Goal: Information Seeking & Learning: Learn about a topic

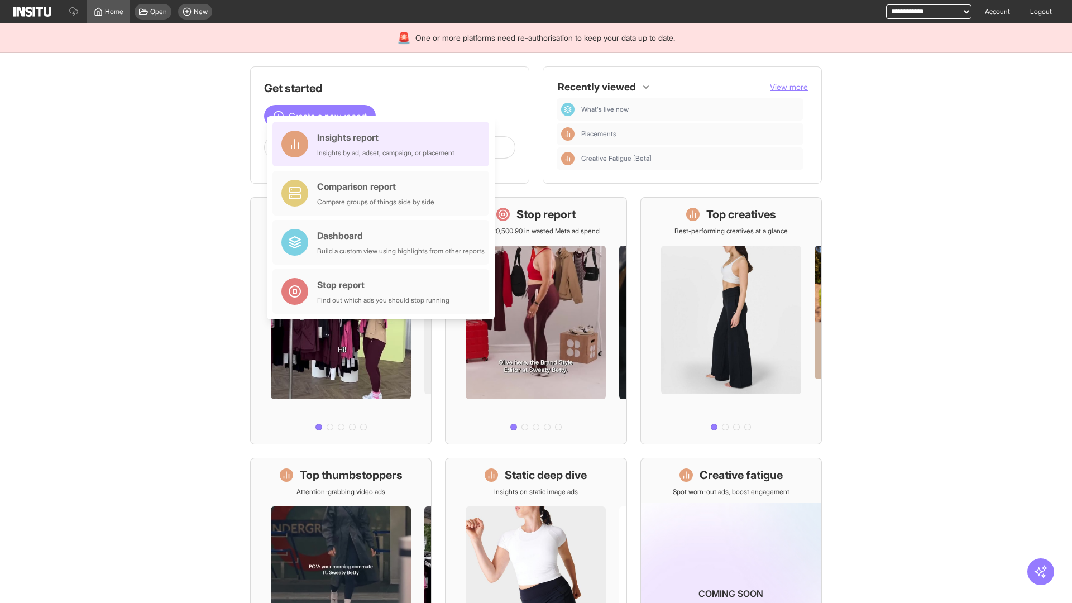
click at [383, 144] on div "Insights report Insights by ad, adset, campaign, or placement" at bounding box center [385, 144] width 137 height 27
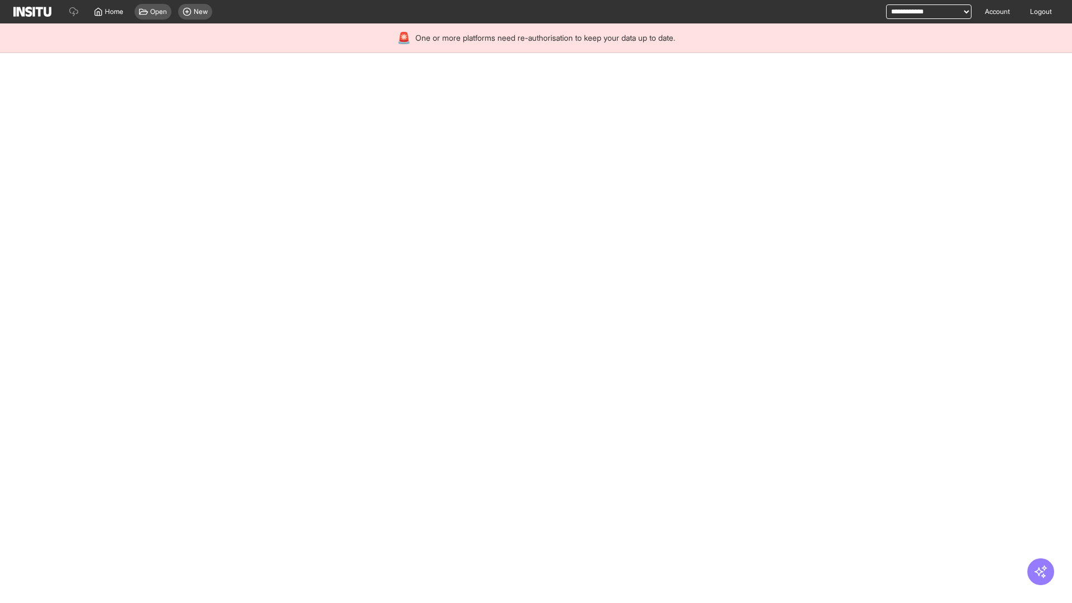
select select "**"
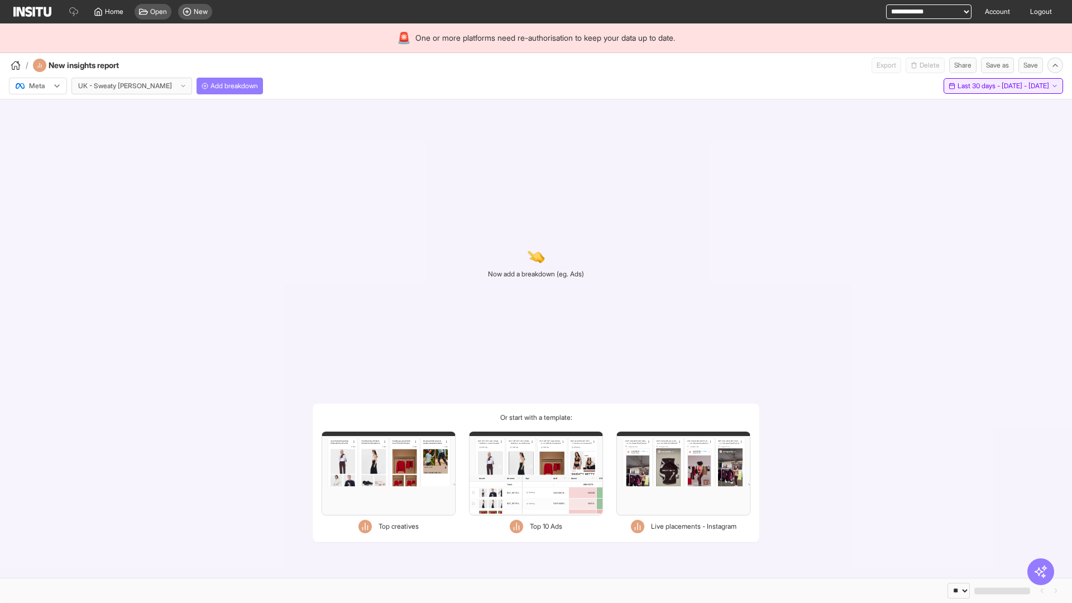
click at [977, 86] on span "Last 30 days - [DATE] - [DATE]" at bounding box center [1003, 85] width 92 height 9
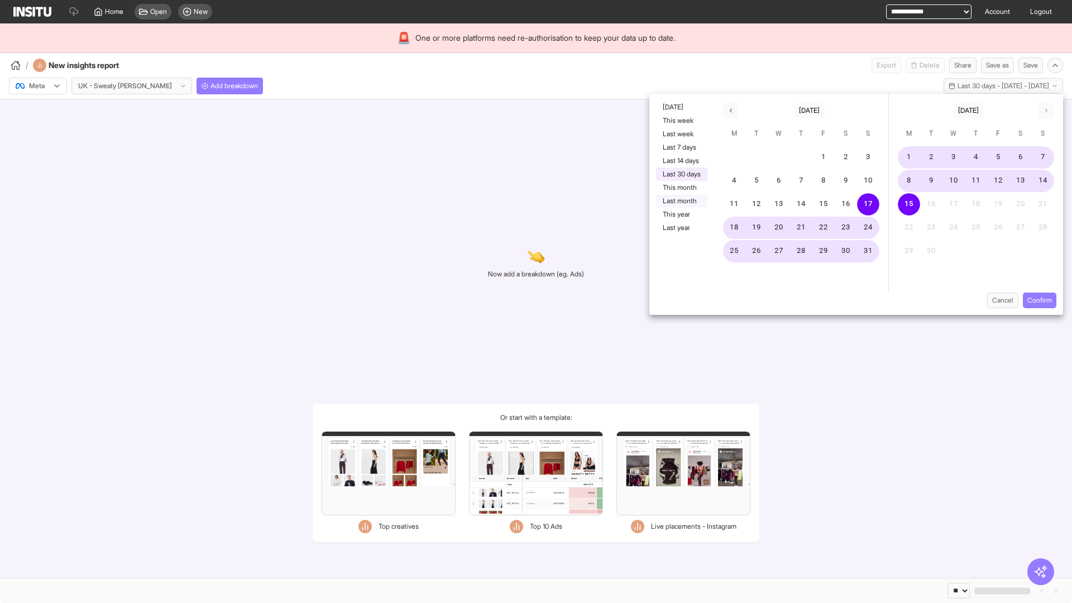
click at [680, 201] on button "Last month" at bounding box center [681, 200] width 51 height 13
